Goal: Find specific page/section: Find specific page/section

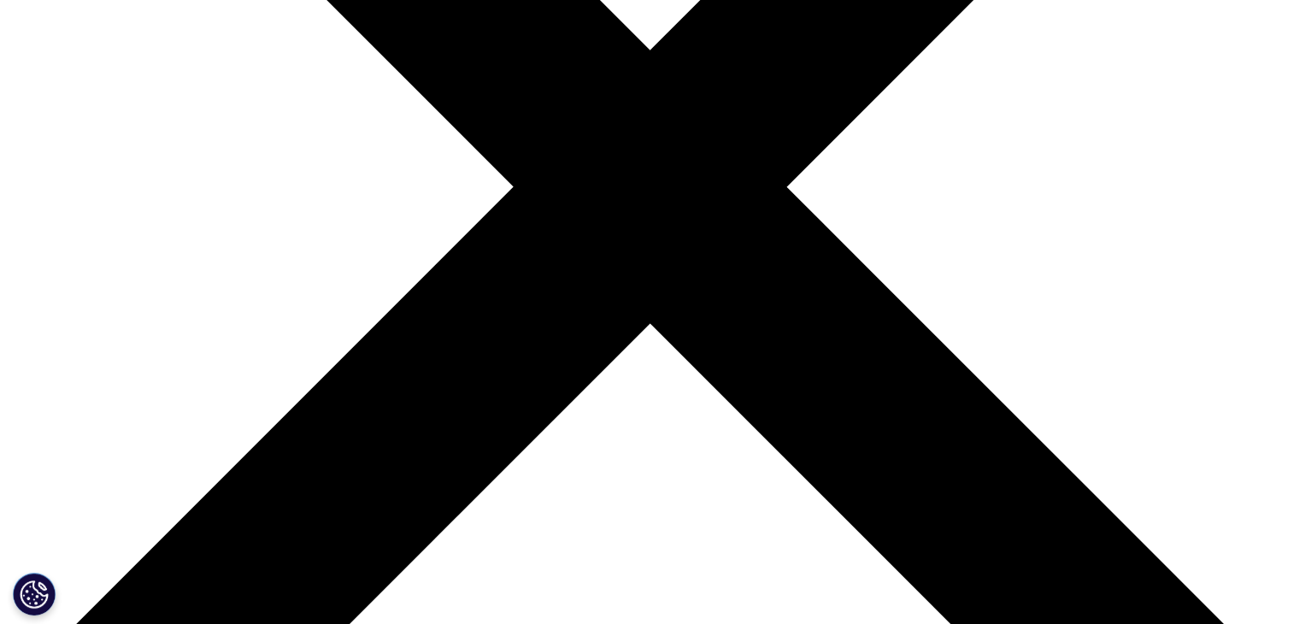
scroll to position [479, 0]
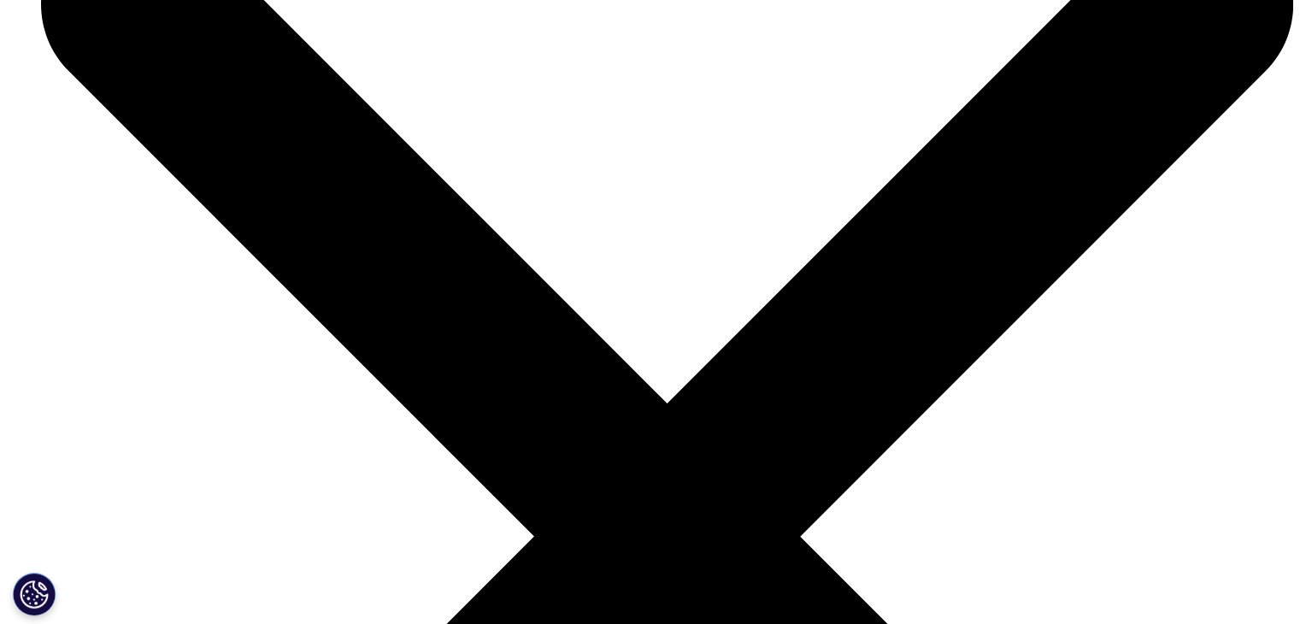
scroll to position [5816, 0]
